Goal: Complete application form

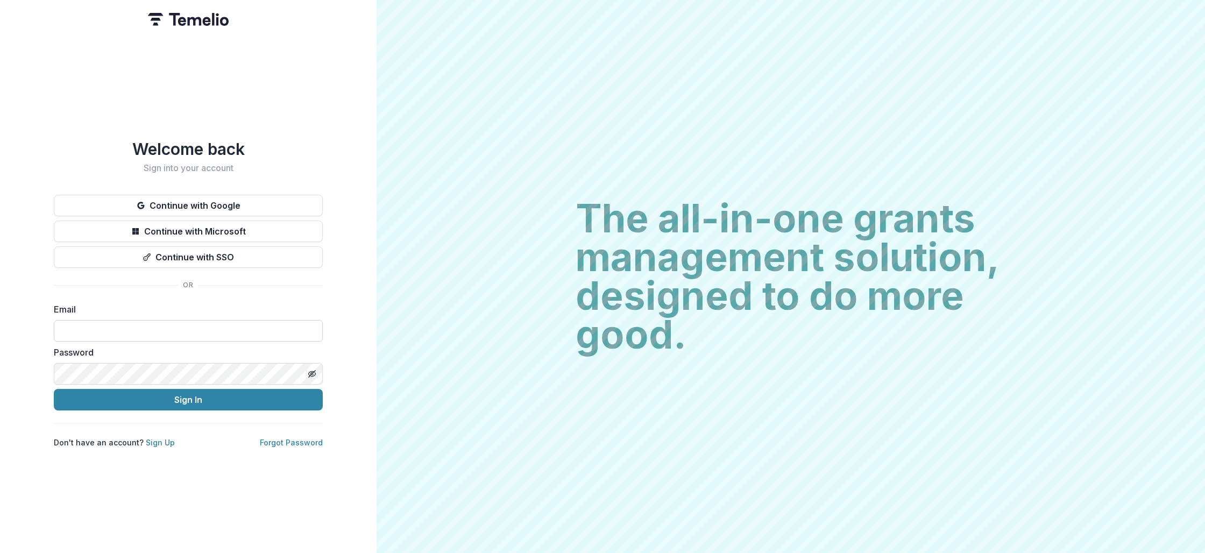
click at [227, 332] on input at bounding box center [188, 331] width 269 height 22
click at [459, 319] on div "The all-in-one grants management solution, designed to do more good. The all-in…" at bounding box center [790, 276] width 828 height 553
click at [202, 197] on button "Continue with Google" at bounding box center [188, 206] width 269 height 22
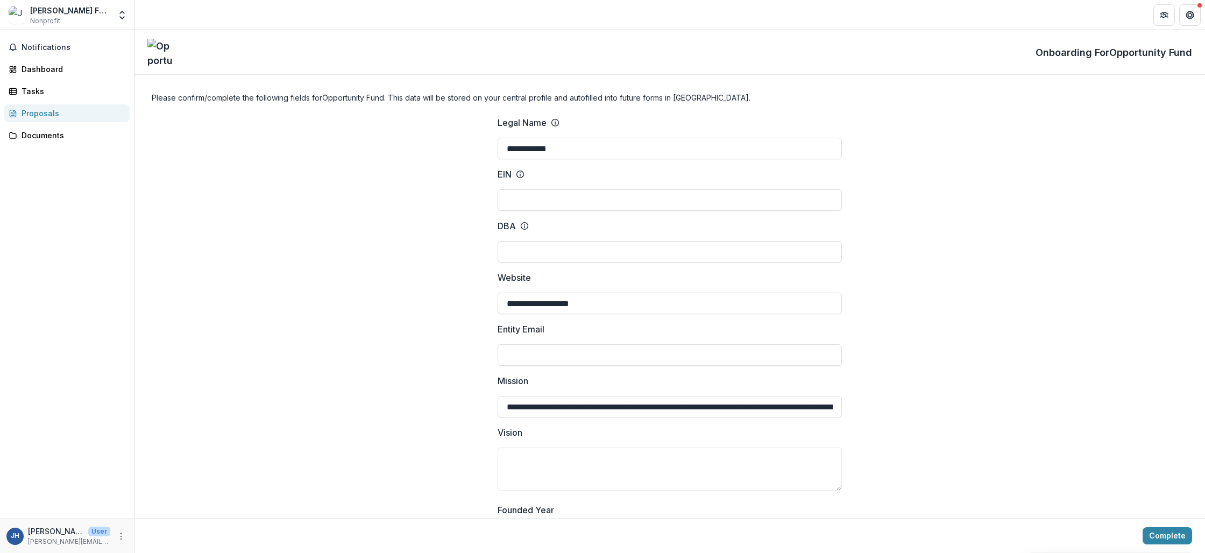
click at [522, 200] on input "EIN" at bounding box center [669, 200] width 344 height 22
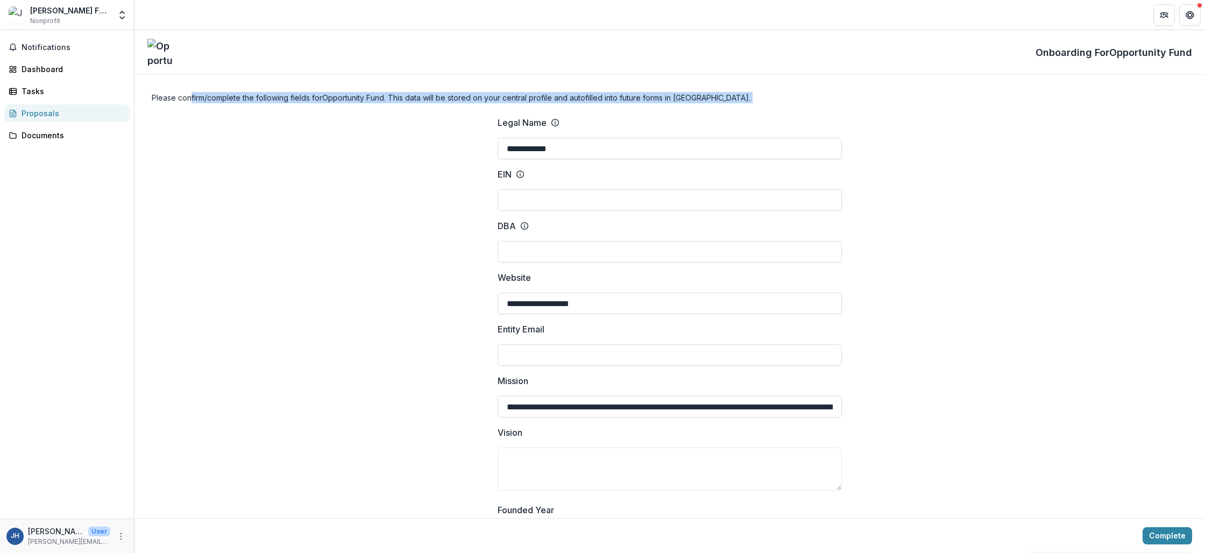
drag, startPoint x: 204, startPoint y: 99, endPoint x: 354, endPoint y: 107, distance: 150.8
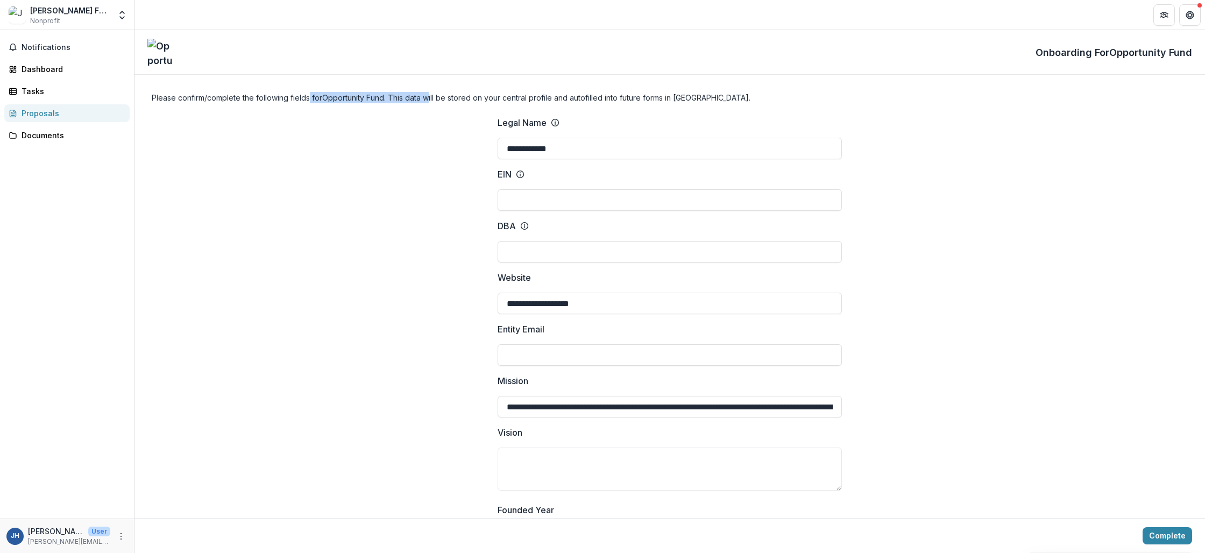
drag, startPoint x: 308, startPoint y: 96, endPoint x: 429, endPoint y: 95, distance: 120.5
click at [429, 95] on h4 "Please confirm/complete the following fields for Opportunity Fund . This data w…" at bounding box center [670, 97] width 1036 height 11
click at [438, 97] on h4 "Please confirm/complete the following fields for Opportunity Fund . This data w…" at bounding box center [670, 97] width 1036 height 11
drag, startPoint x: 398, startPoint y: 99, endPoint x: 595, endPoint y: 91, distance: 196.5
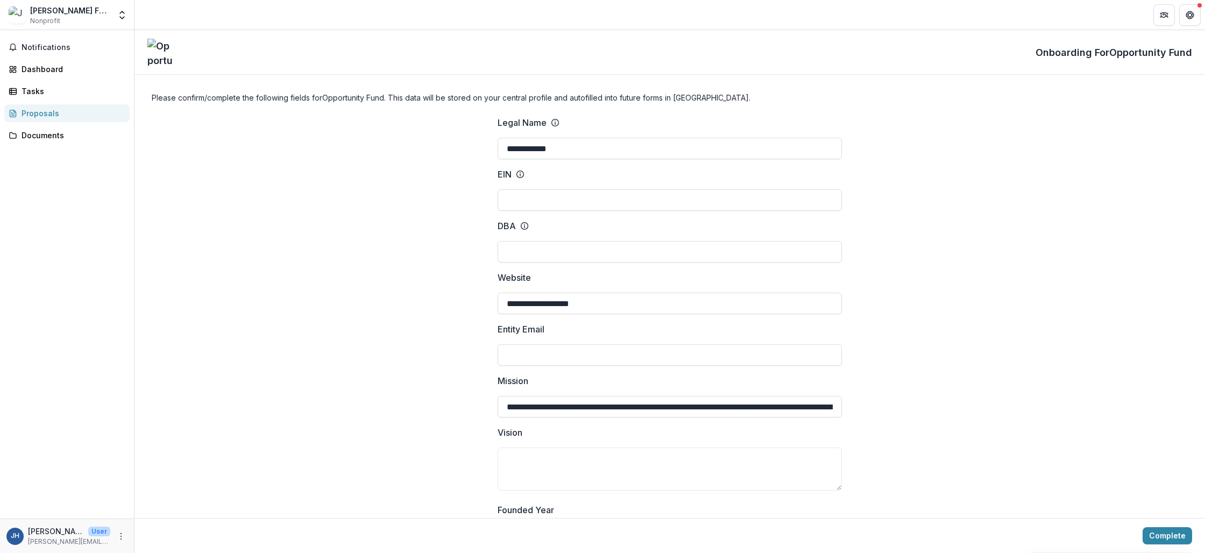
click at [617, 98] on h4 "Please confirm/complete the following fields for Opportunity Fund . This data w…" at bounding box center [670, 97] width 1036 height 11
drag, startPoint x: 705, startPoint y: 101, endPoint x: 573, endPoint y: 102, distance: 132.3
click at [573, 102] on h4 "Please confirm/complete the following fields for Opportunity Fund . This data w…" at bounding box center [670, 97] width 1036 height 11
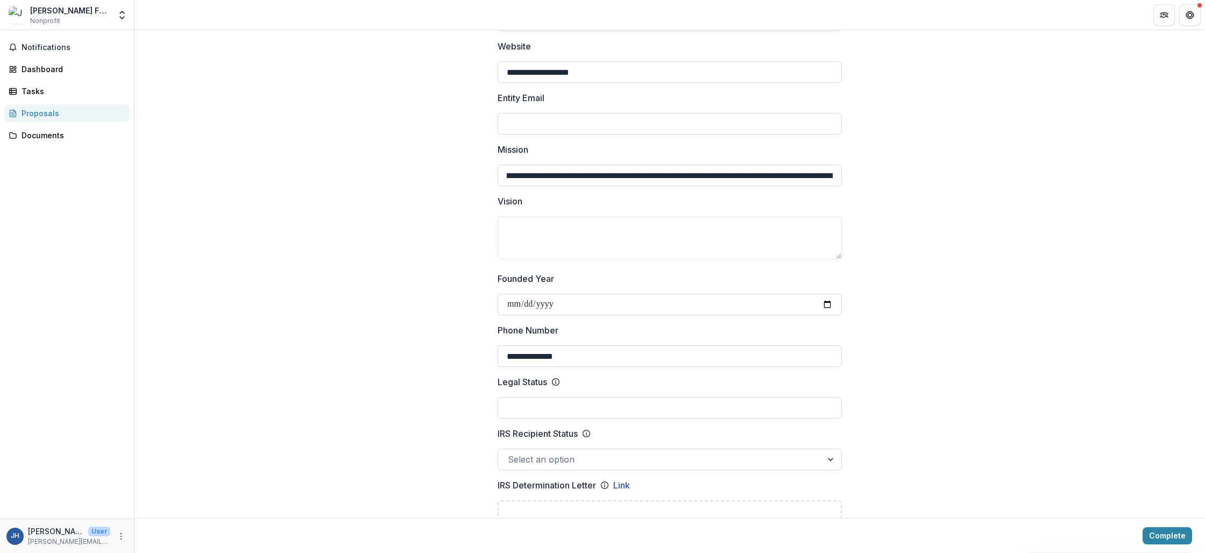
scroll to position [0, 1584]
drag, startPoint x: 851, startPoint y: 173, endPoint x: 979, endPoint y: 190, distance: 129.1
click at [561, 225] on textarea "Vision" at bounding box center [669, 237] width 344 height 43
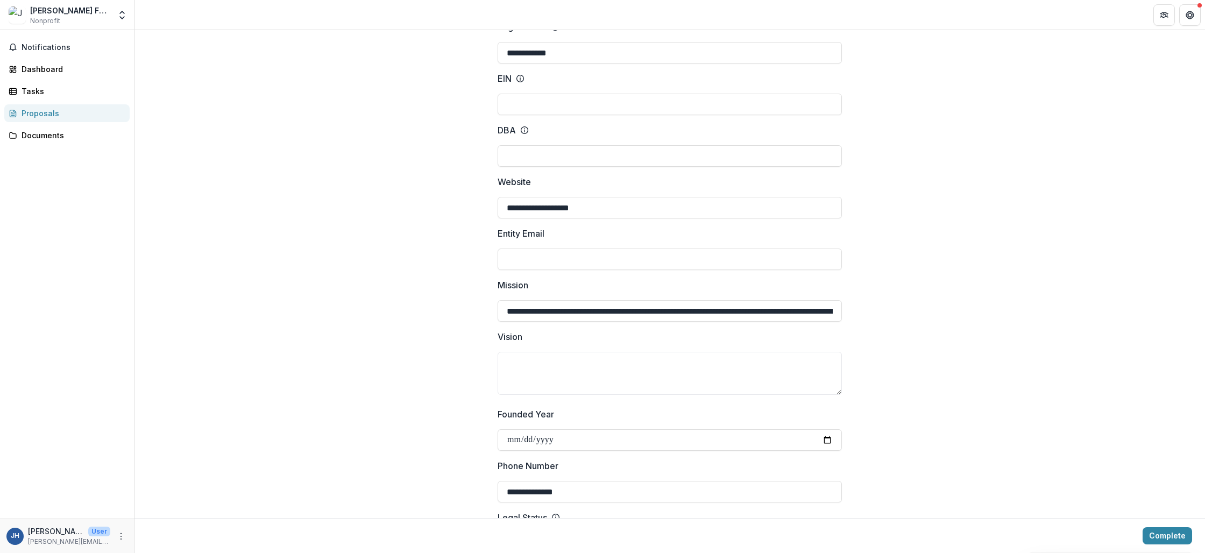
scroll to position [0, 0]
